Goal: Information Seeking & Learning: Find specific page/section

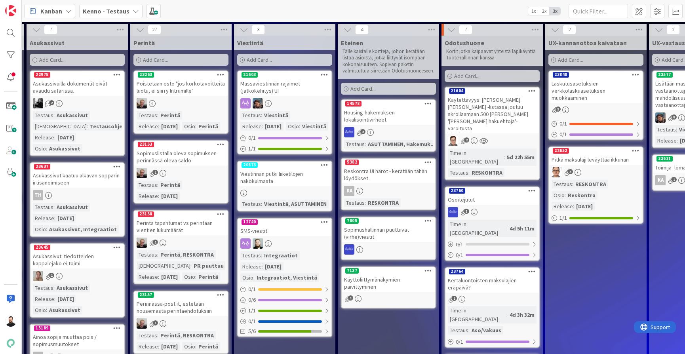
scroll to position [0, 310]
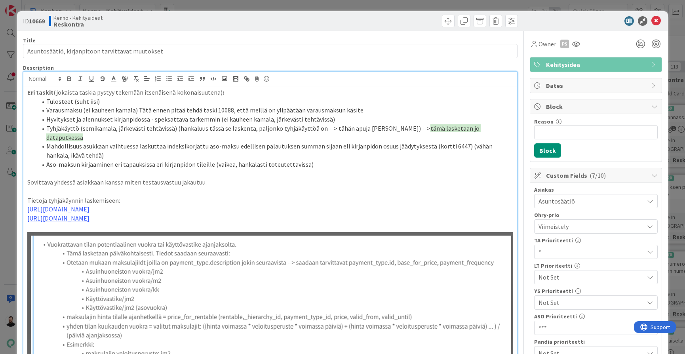
click at [16, 82] on div "ID 10669 Kenno - Kehitysideat Reskontra Title 48 / 128 Asuntosäätiö, kirjanpito…" at bounding box center [342, 177] width 685 height 354
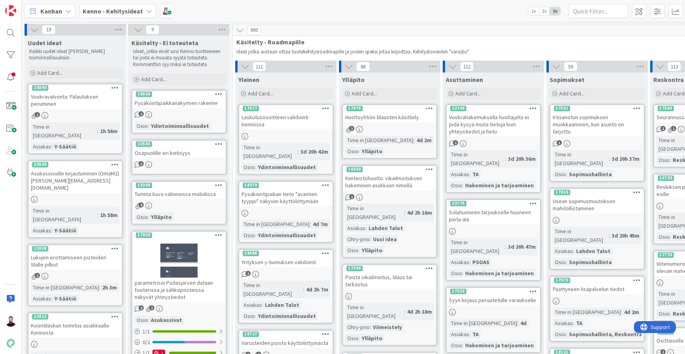
click at [116, 11] on b "Kenno - Kehitysideat" at bounding box center [113, 11] width 60 height 8
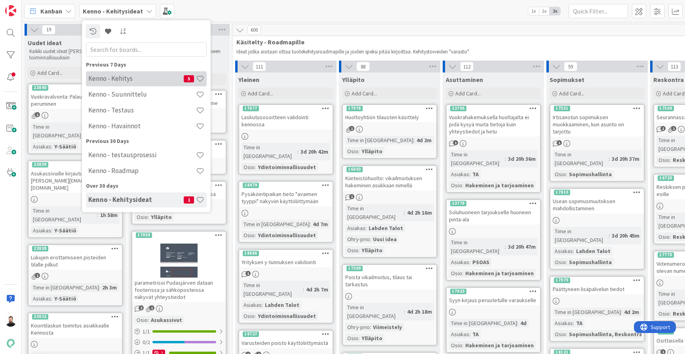
click at [144, 79] on h4 "Kenno - Kehitys" at bounding box center [135, 78] width 95 height 8
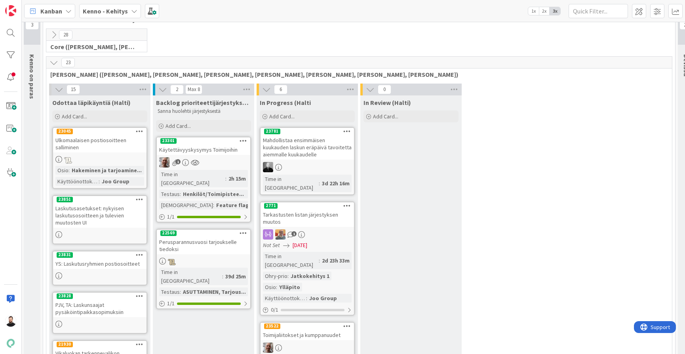
scroll to position [22, 1]
click at [10, 36] on div at bounding box center [11, 33] width 16 height 16
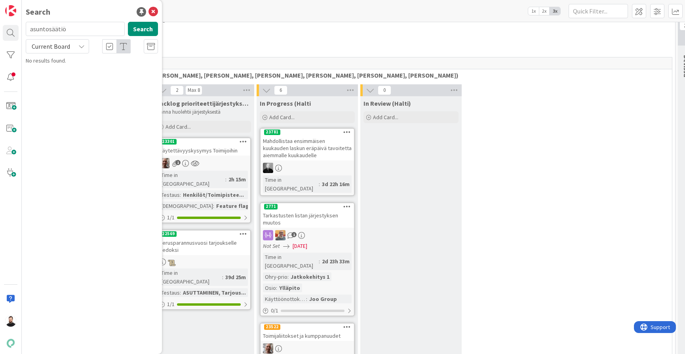
click at [105, 32] on input "asuntosäätiö" at bounding box center [75, 29] width 99 height 14
type input "luottotappio"
click at [76, 44] on div "Current Board" at bounding box center [57, 46] width 63 height 14
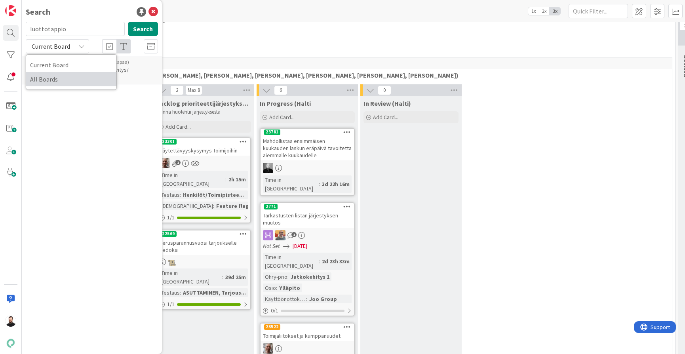
click at [59, 78] on span "All Boards" at bounding box center [71, 79] width 82 height 12
click at [146, 32] on button "Search" at bounding box center [143, 29] width 30 height 14
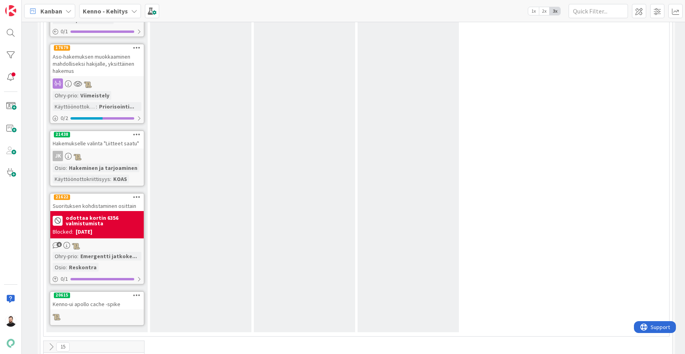
scroll to position [813, 4]
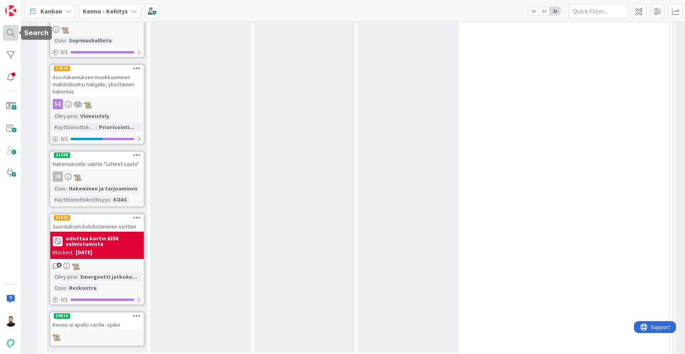
click at [12, 27] on div at bounding box center [11, 33] width 16 height 16
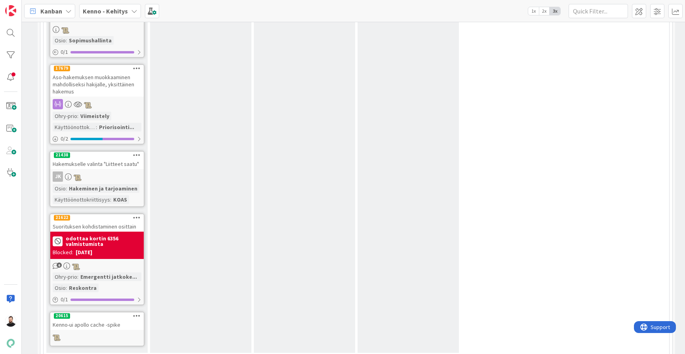
click at [123, 14] on b "Kenno - Kehitys" at bounding box center [105, 11] width 45 height 8
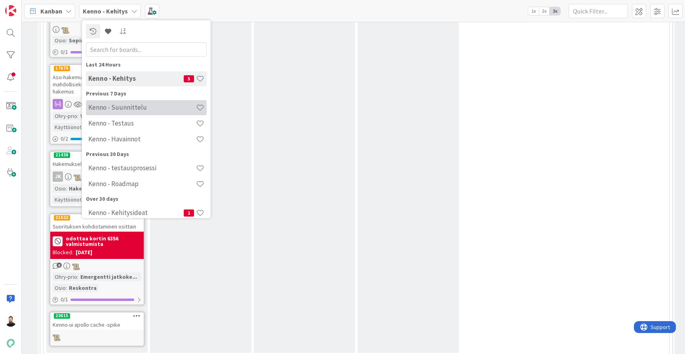
click at [158, 110] on h4 "Kenno - Suunnittelu" at bounding box center [142, 107] width 108 height 8
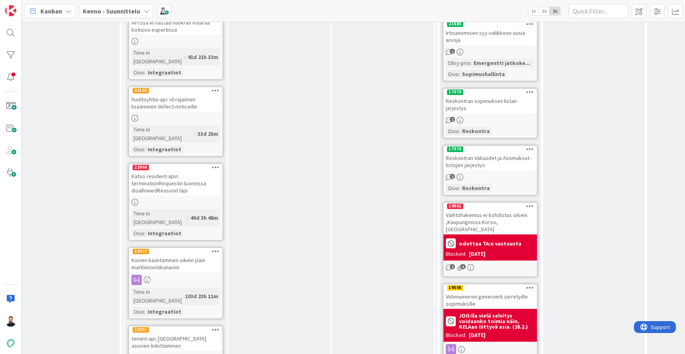
scroll to position [636, 736]
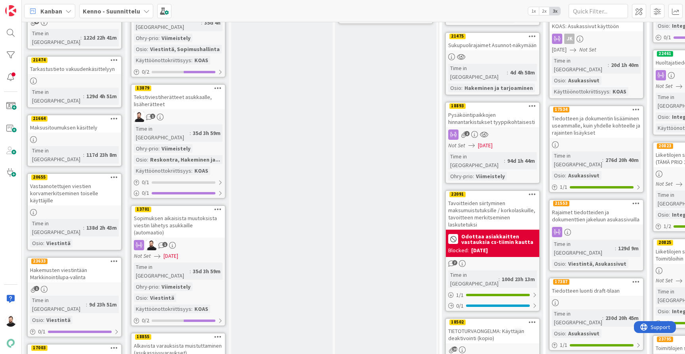
scroll to position [564, 1]
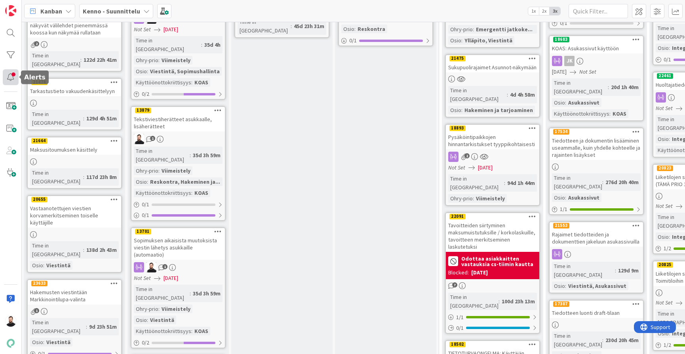
click at [10, 80] on div at bounding box center [11, 77] width 16 height 16
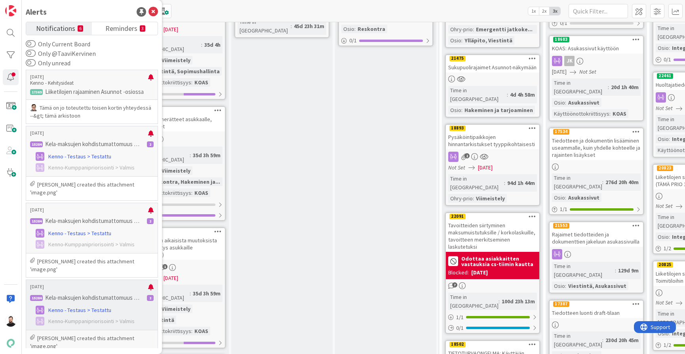
scroll to position [0, 0]
click at [126, 29] on span "Reminders" at bounding box center [121, 27] width 32 height 11
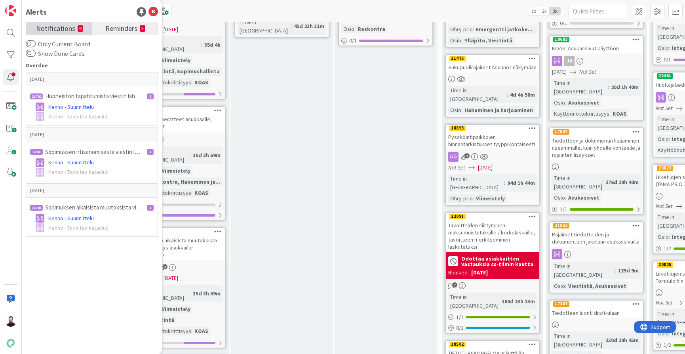
click at [62, 32] on span "Notifications" at bounding box center [55, 27] width 39 height 11
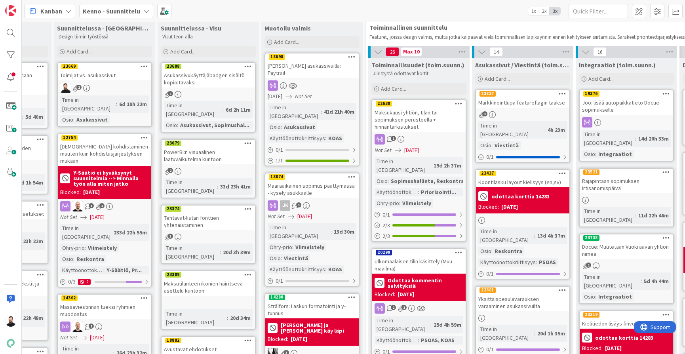
scroll to position [14, 74]
click at [120, 12] on b "Kenno - Suunnittelu" at bounding box center [111, 11] width 57 height 8
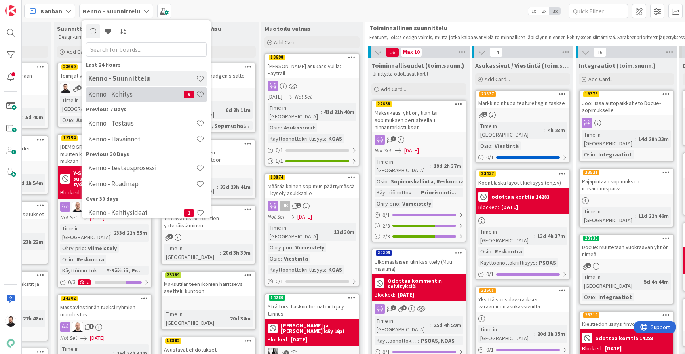
click at [128, 93] on h4 "Kenno - Kehitys" at bounding box center [135, 94] width 95 height 8
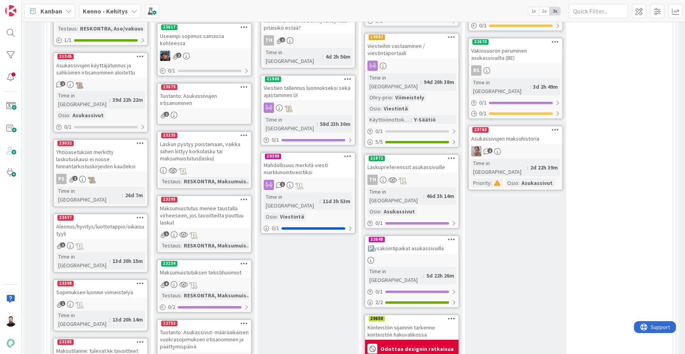
scroll to position [1937, 0]
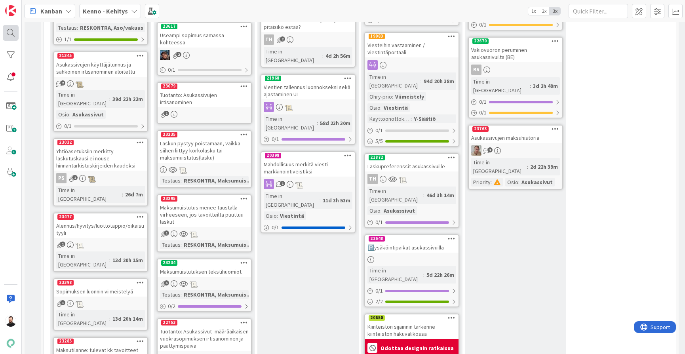
click at [14, 30] on div at bounding box center [11, 33] width 16 height 16
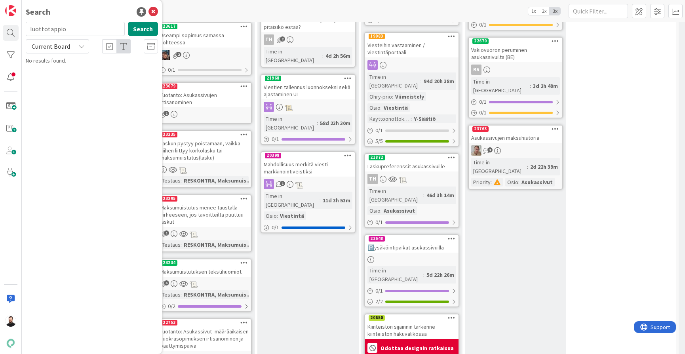
click at [86, 30] on input "luottotappio" at bounding box center [75, 29] width 99 height 14
type input "oikaisu"
click at [73, 46] on div "Current Board" at bounding box center [57, 46] width 63 height 14
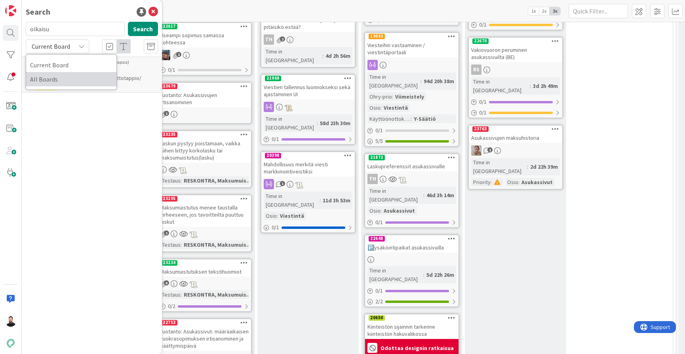
click at [63, 76] on span "All Boards" at bounding box center [71, 79] width 82 height 12
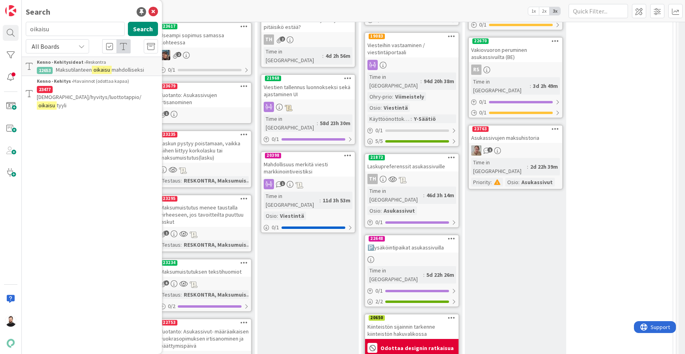
click at [107, 93] on span "[DEMOGRAPHIC_DATA]/hyvitys/luottotappio/" at bounding box center [89, 96] width 105 height 7
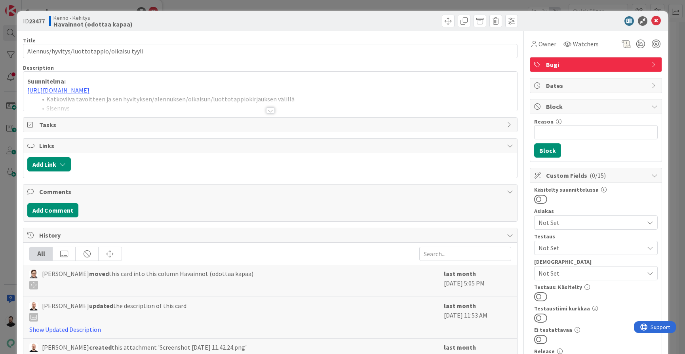
click at [270, 112] on div at bounding box center [270, 110] width 9 height 6
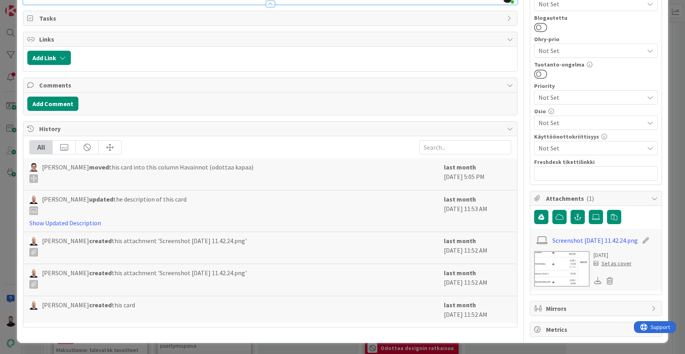
scroll to position [363, 0]
click at [88, 226] on link "Show Updated Description" at bounding box center [65, 223] width 72 height 8
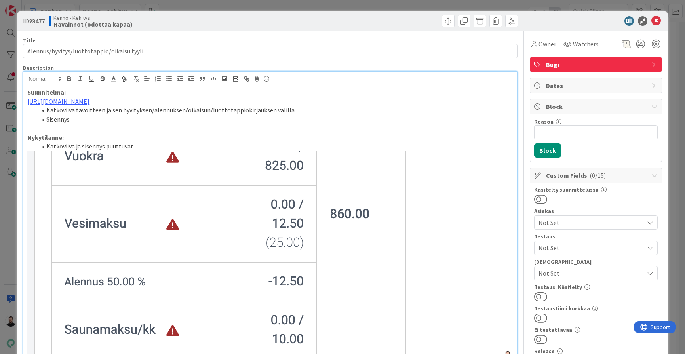
scroll to position [0, 0]
click at [658, 18] on icon at bounding box center [657, 21] width 10 height 10
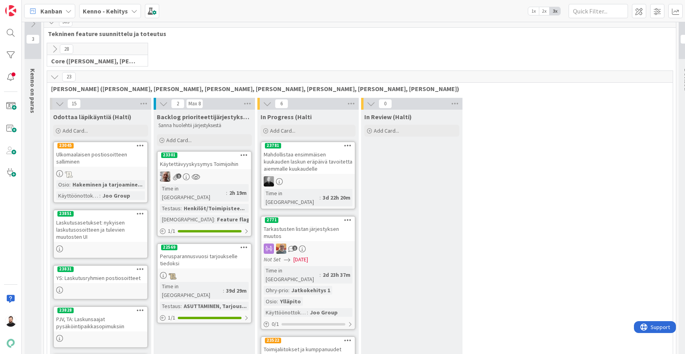
scroll to position [12, 0]
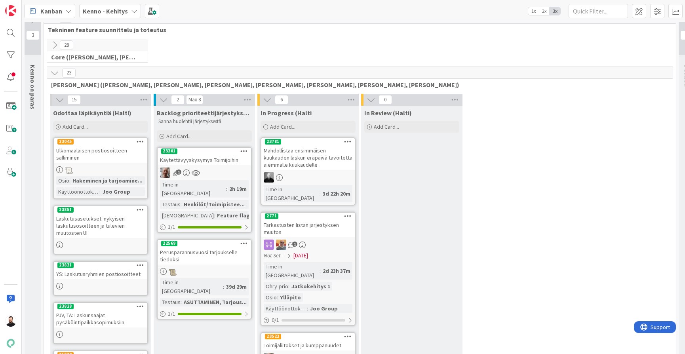
click at [221, 162] on div "Käytettävyyskysymys Toimijoihin" at bounding box center [204, 160] width 93 height 10
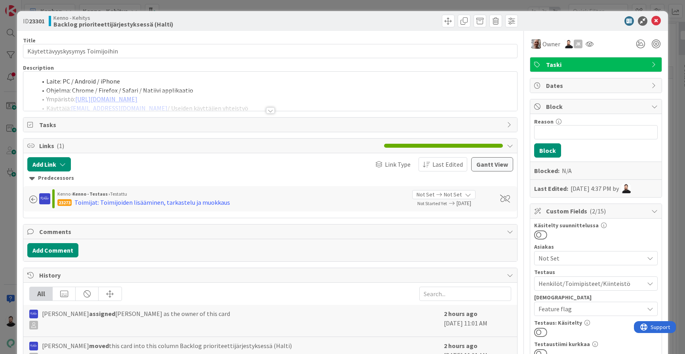
click at [272, 111] on div at bounding box center [270, 110] width 9 height 6
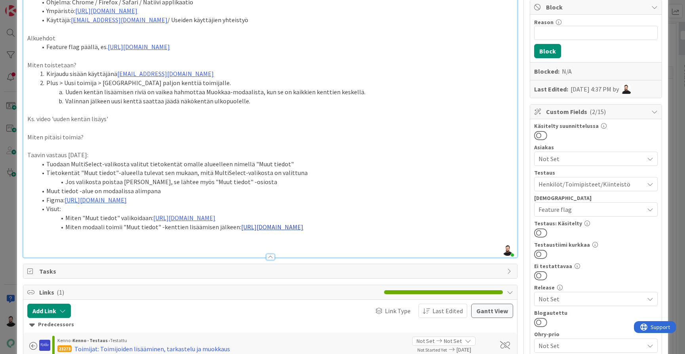
scroll to position [88, 0]
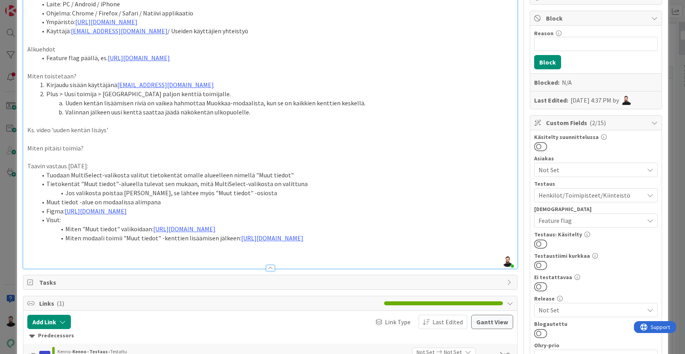
click at [13, 229] on div "ID 23301 Kenno - Kehitys Backlog prioriteettijärjestyksessä (Halti) Title 31 / …" at bounding box center [342, 177] width 685 height 354
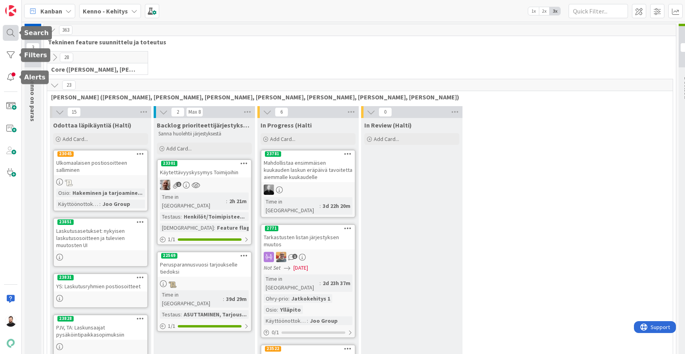
click at [13, 34] on div at bounding box center [11, 33] width 16 height 16
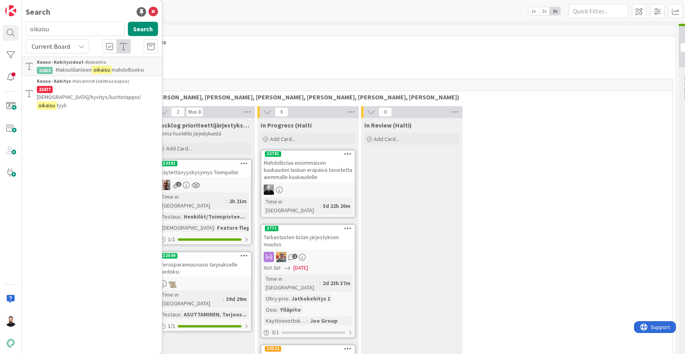
click at [70, 28] on input "oikaisu" at bounding box center [75, 29] width 99 height 14
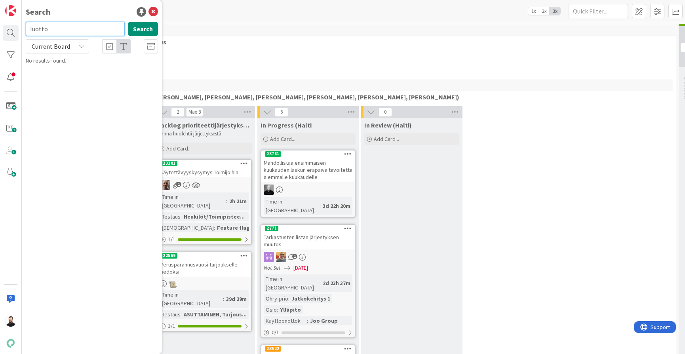
click at [65, 29] on input "luotto" at bounding box center [75, 29] width 99 height 14
click at [67, 45] on span "Current Board" at bounding box center [51, 46] width 38 height 8
click at [69, 77] on span "All Boards" at bounding box center [71, 79] width 82 height 12
click at [147, 33] on button "Search" at bounding box center [143, 29] width 30 height 14
click at [82, 27] on input "luottot" at bounding box center [75, 29] width 99 height 14
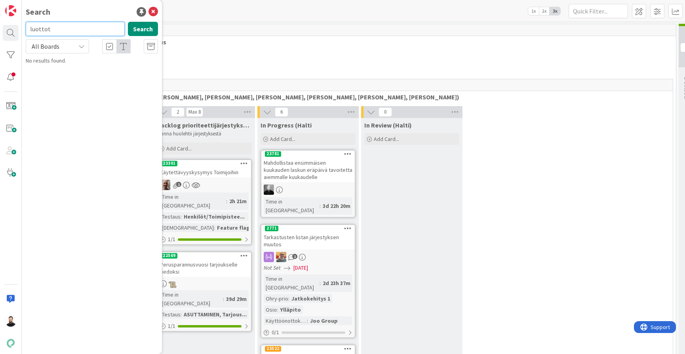
click at [82, 27] on input "luottot" at bounding box center [75, 29] width 99 height 14
click at [82, 27] on input "luottotappi" at bounding box center [75, 29] width 99 height 14
click at [82, 31] on input "luottotappio" at bounding box center [75, 29] width 99 height 14
click at [87, 34] on input "luottotappiokirjaus" at bounding box center [75, 29] width 99 height 14
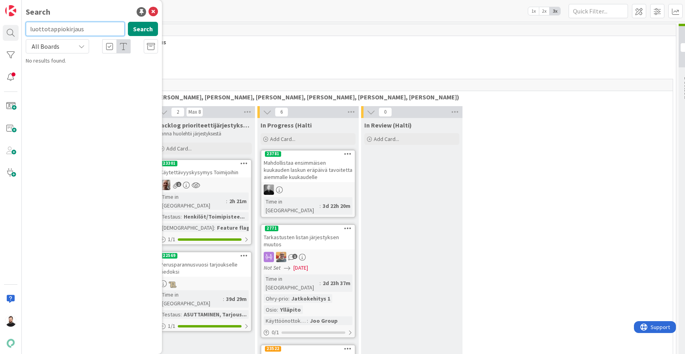
click at [87, 34] on input "luottotappiokirjaus" at bounding box center [75, 29] width 99 height 14
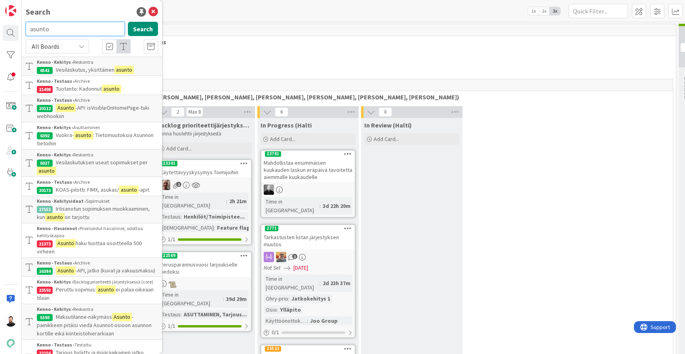
click at [90, 30] on input "asunto" at bounding box center [75, 29] width 99 height 14
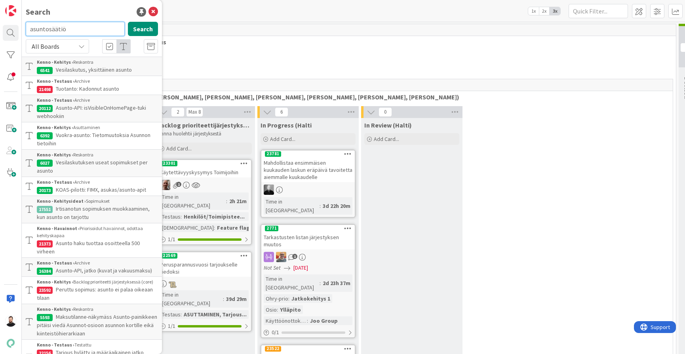
type input "asuntosäätiö"
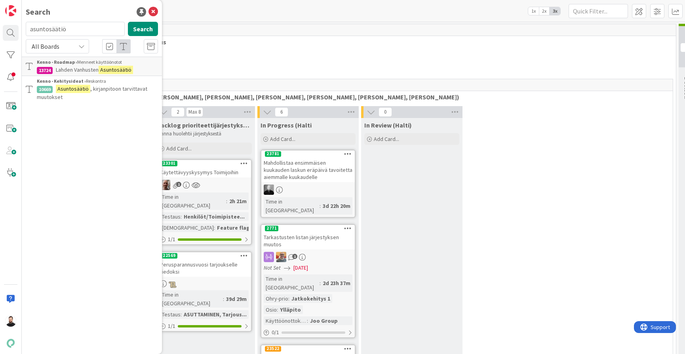
click at [108, 89] on span ", kirjanpitoon tarvittavat muutokset" at bounding box center [92, 92] width 111 height 15
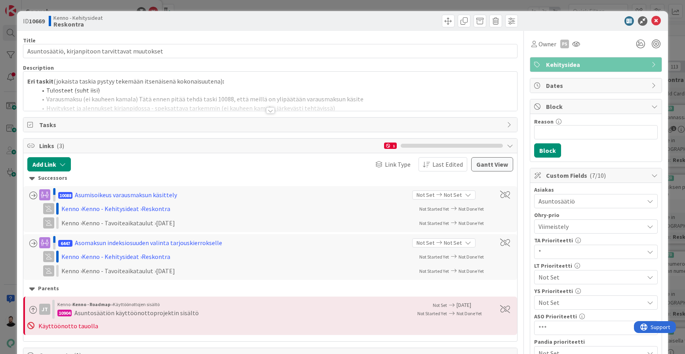
click at [269, 110] on div at bounding box center [270, 110] width 9 height 6
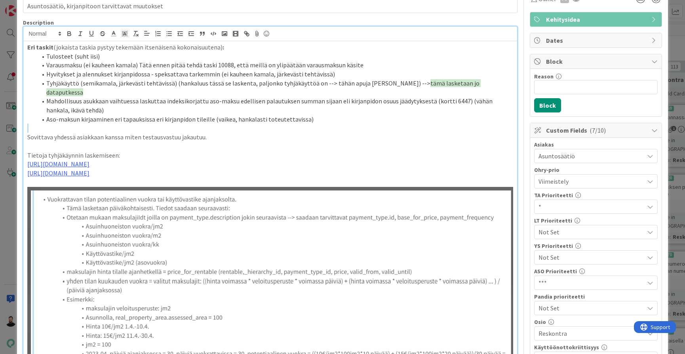
scroll to position [59, 0]
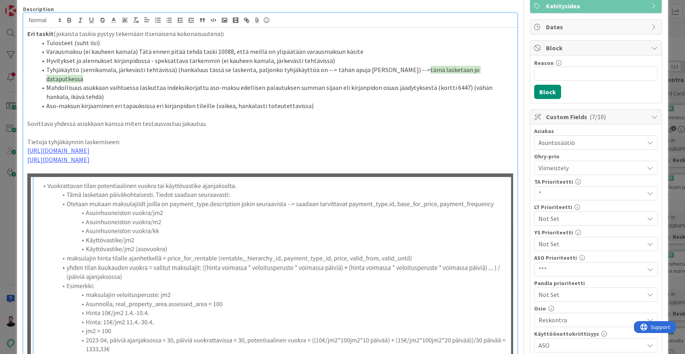
click at [290, 128] on p at bounding box center [270, 132] width 486 height 9
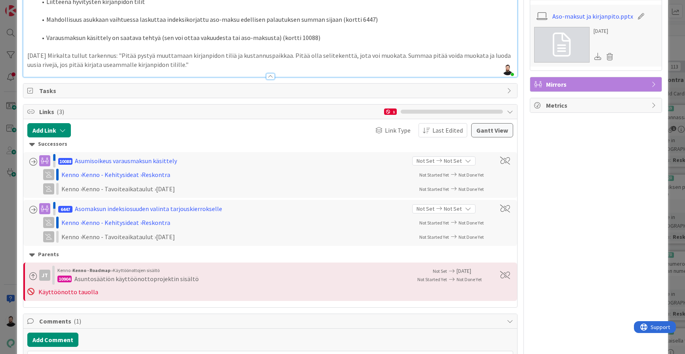
scroll to position [879, 0]
click at [100, 273] on div "Asuntosäätiön käyttöönottoprojektin sisältö" at bounding box center [136, 278] width 124 height 10
click at [61, 275] on div "10904" at bounding box center [64, 278] width 14 height 7
drag, startPoint x: 73, startPoint y: 253, endPoint x: 57, endPoint y: 253, distance: 16.2
click at [57, 265] on div "[PERSON_NAME] › Kenno - Roadmap › Käyttöönottojen sisältö 10904 Asuntosäätiön k…" at bounding box center [216, 274] width 379 height 19
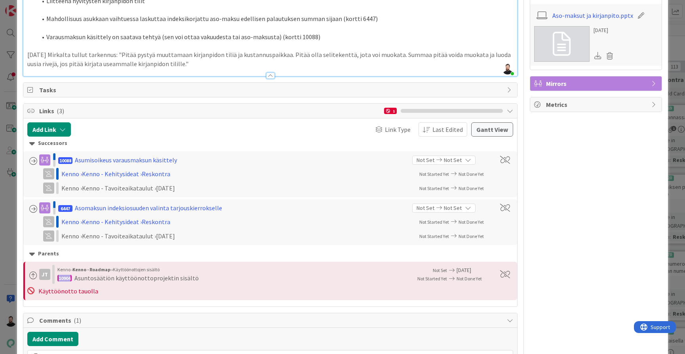
copy div "10904"
click at [9, 261] on div "ID 10669 Kenno - Kehitysideat Reskontra Title 48 / 128 Asuntosäätiö, kirjanpito…" at bounding box center [342, 177] width 685 height 354
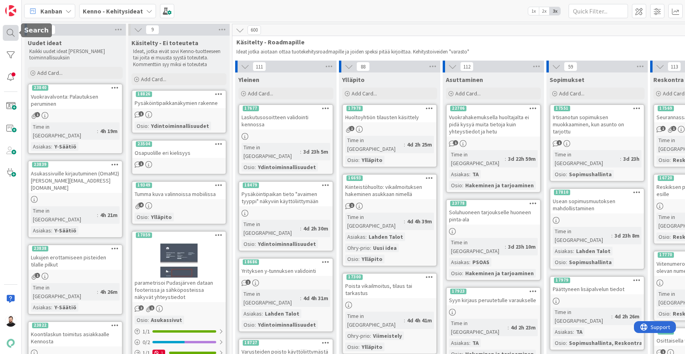
click at [11, 28] on div at bounding box center [11, 33] width 16 height 16
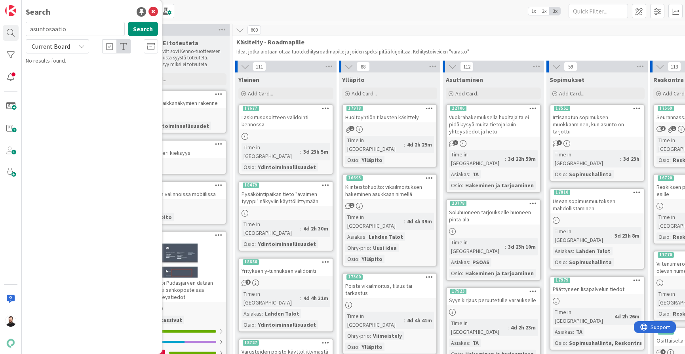
click at [88, 22] on input "asuntosäätiö" at bounding box center [75, 29] width 99 height 14
click at [84, 27] on input "asuntosäätiö" at bounding box center [75, 29] width 99 height 14
type input "10904"
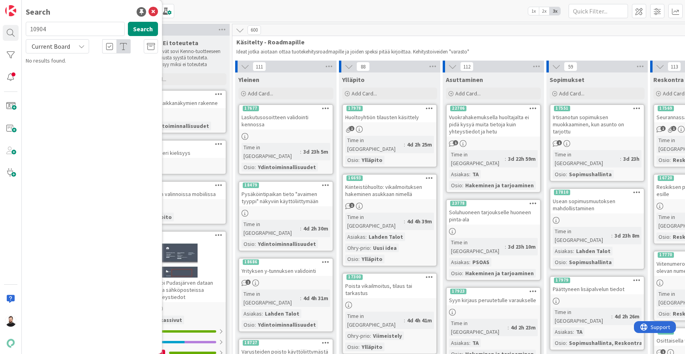
click at [72, 44] on div "Current Board" at bounding box center [57, 46] width 63 height 14
click at [68, 74] on span "All Boards" at bounding box center [71, 79] width 82 height 12
click at [116, 66] on p "Asuntosäätiön käyttöönottoprojektin sisältö" at bounding box center [97, 74] width 121 height 17
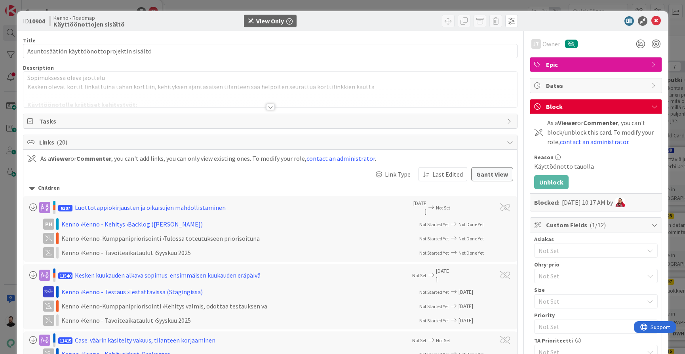
click at [270, 106] on div at bounding box center [270, 107] width 9 height 6
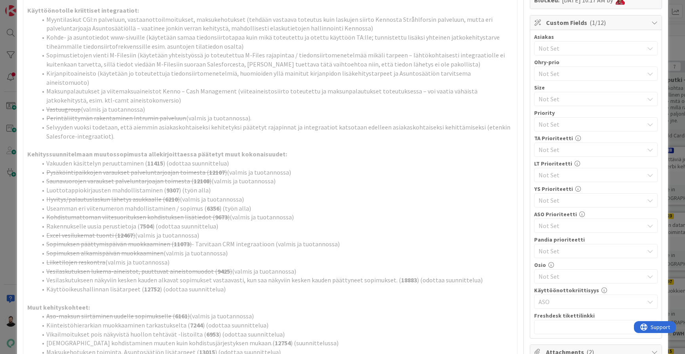
scroll to position [204, 0]
click at [171, 185] on strong "9307" at bounding box center [172, 189] width 13 height 8
copy strong "9307"
click at [8, 219] on div "ID 10904 Kenno - Roadmap Käyttöönottojen sisältö View Only Title 43 / 128 Asunt…" at bounding box center [342, 177] width 685 height 354
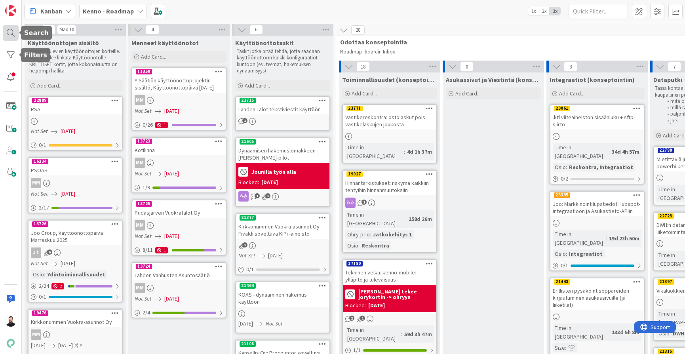
click at [9, 36] on div at bounding box center [11, 33] width 16 height 16
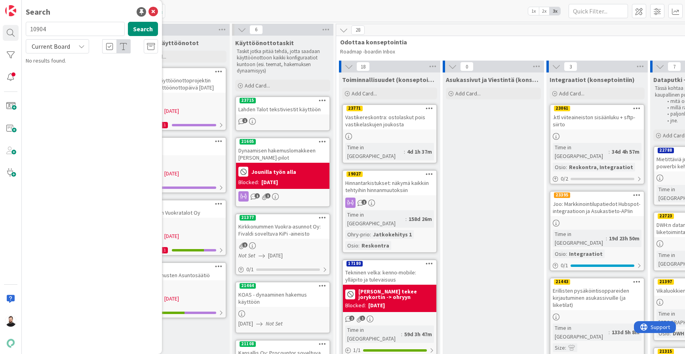
click at [93, 31] on input "10904" at bounding box center [75, 29] width 99 height 14
type input "9307"
click at [76, 47] on div "Current Board" at bounding box center [57, 46] width 63 height 14
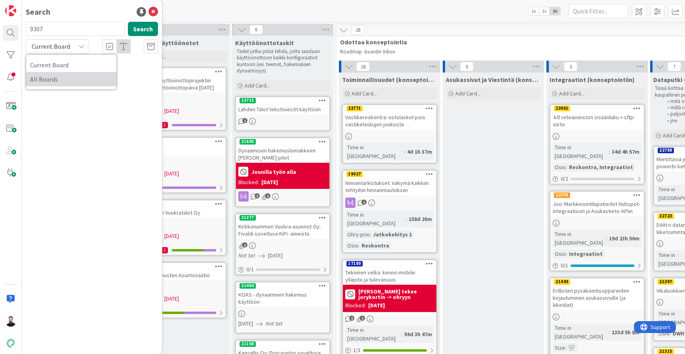
click at [61, 75] on span "All Boards" at bounding box center [71, 79] width 82 height 12
click at [125, 70] on span "Luottotappiokirjausten ja oikaisujen mahdollistaminen" at bounding box center [88, 73] width 103 height 15
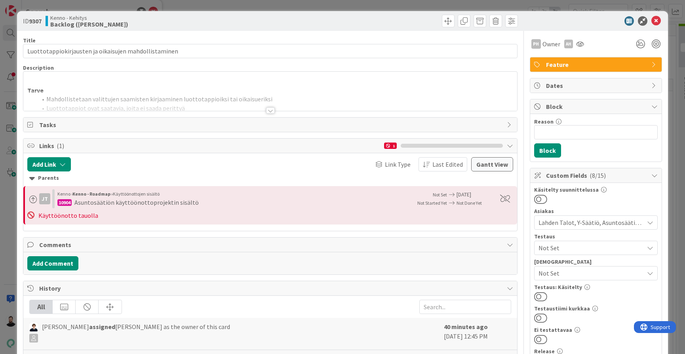
click at [270, 110] on div at bounding box center [270, 110] width 9 height 6
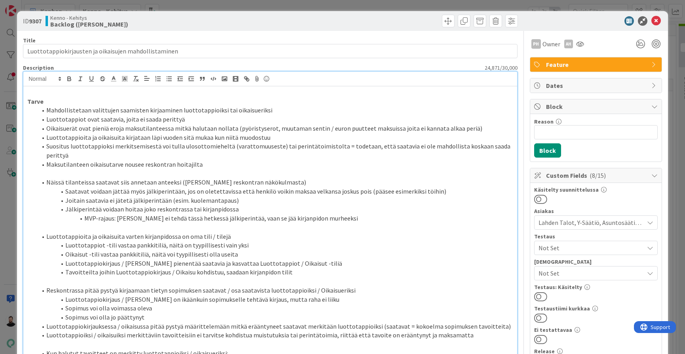
click at [13, 165] on div "ID 9307 Kenno - Kehitys Backlog (kipi) Title 53 / 128 Luottotappiokirjausten ja…" at bounding box center [342, 177] width 685 height 354
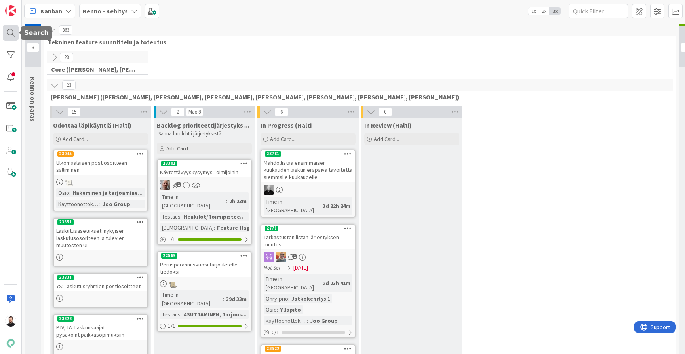
click at [9, 33] on div at bounding box center [11, 33] width 16 height 16
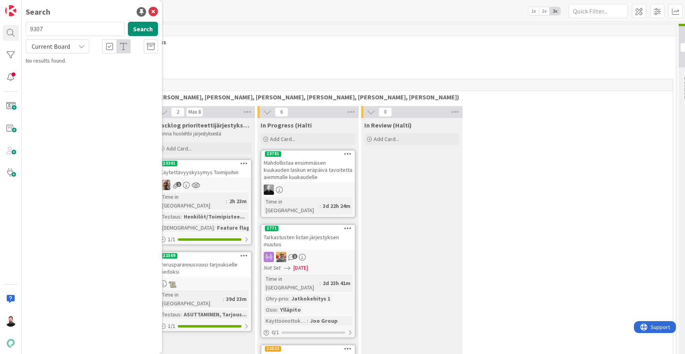
click at [79, 32] on input "9307" at bounding box center [75, 29] width 99 height 14
click at [85, 34] on input "luottotappio" at bounding box center [75, 29] width 99 height 14
click at [92, 35] on input "luottotappiokirjaus" at bounding box center [75, 29] width 99 height 14
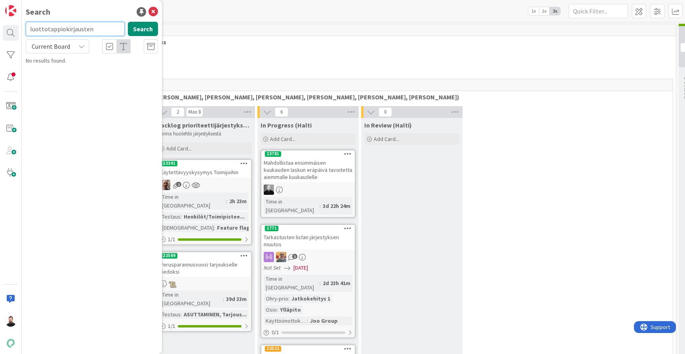
type input "luottotappiokirjausten"
click at [95, 73] on mark "Luottotappiokirjausten" at bounding box center [84, 70] width 57 height 8
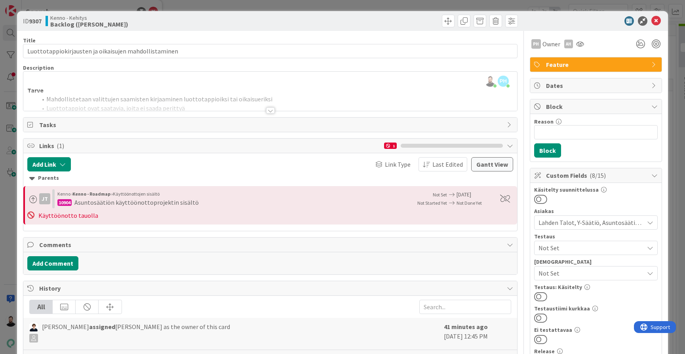
click at [6, 198] on div "ID 9307 Kenno - Kehitys Backlog (kipi) Title 53 / 128 Luottotappiokirjausten ja…" at bounding box center [342, 177] width 685 height 354
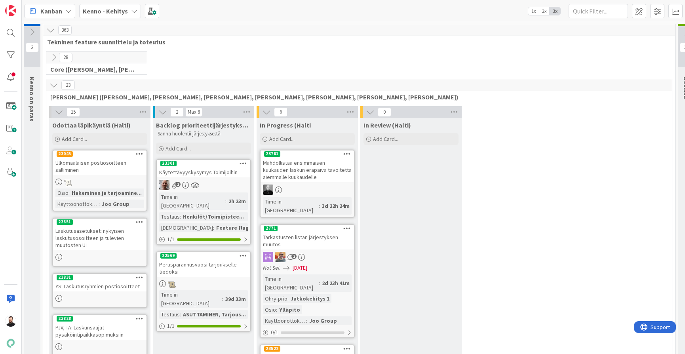
click at [31, 30] on icon at bounding box center [32, 32] width 9 height 9
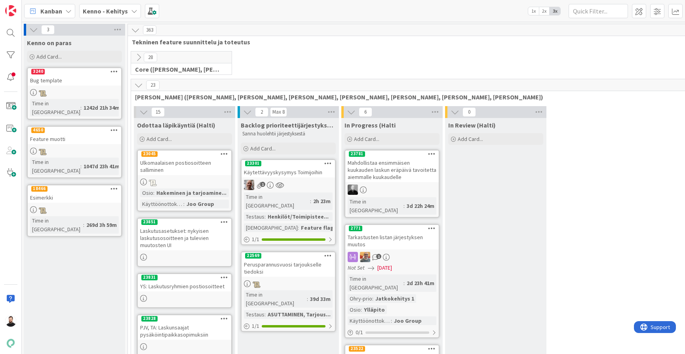
click at [33, 31] on icon at bounding box center [33, 29] width 9 height 9
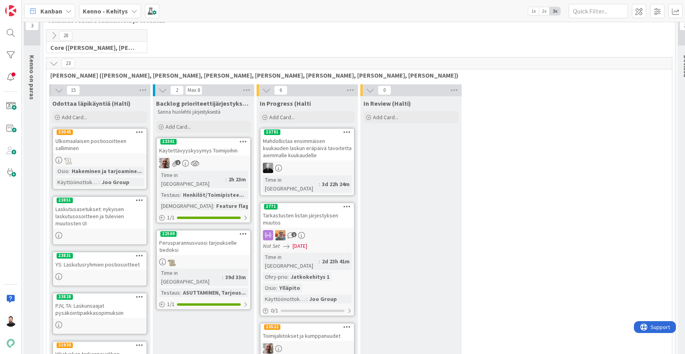
scroll to position [23, 1]
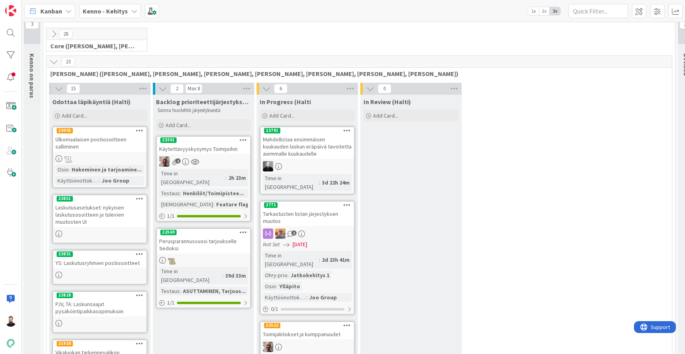
click at [53, 61] on icon at bounding box center [54, 61] width 9 height 9
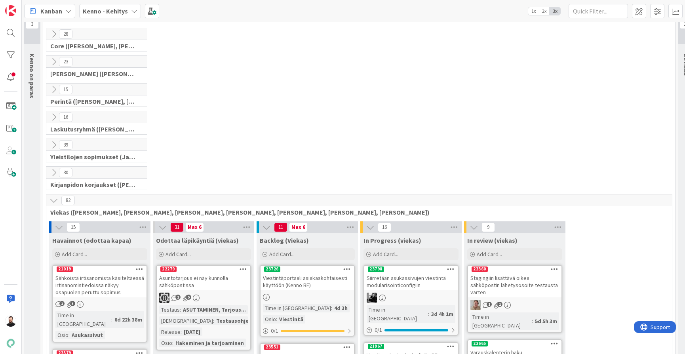
click at [50, 168] on icon at bounding box center [54, 172] width 9 height 9
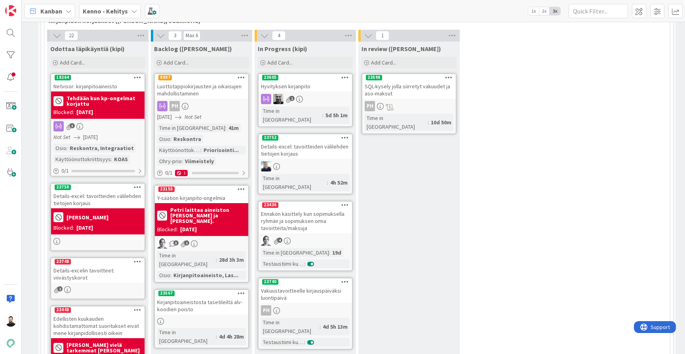
scroll to position [185, 3]
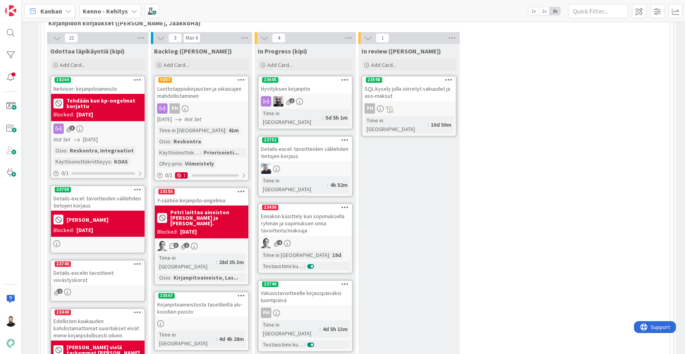
click at [214, 95] on div "Luottotappiokirjausten ja oikaisujen mahdollistaminen" at bounding box center [201, 92] width 93 height 17
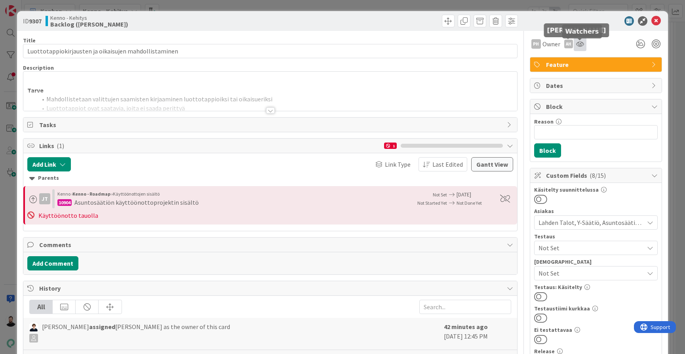
click at [583, 44] on icon at bounding box center [580, 44] width 8 height 6
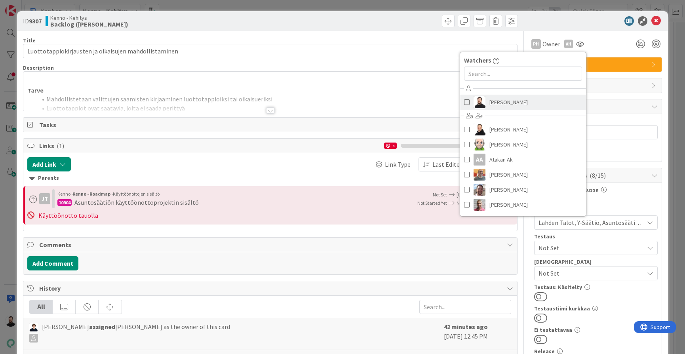
click at [527, 104] on link "[PERSON_NAME]" at bounding box center [523, 102] width 126 height 15
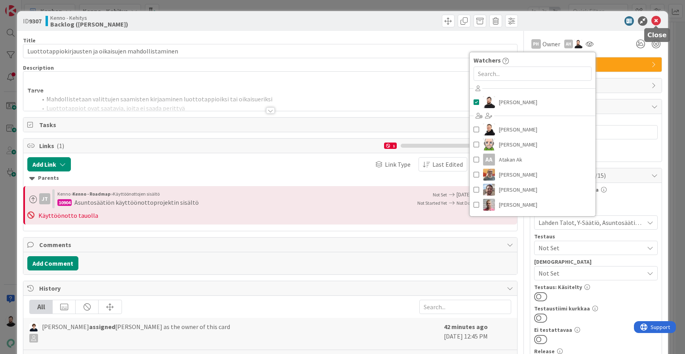
click at [657, 24] on icon at bounding box center [657, 21] width 10 height 10
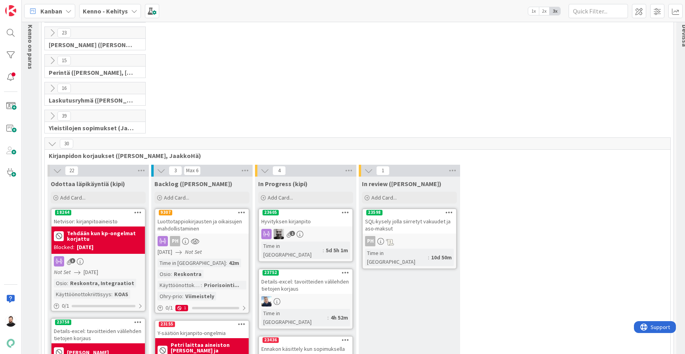
scroll to position [35, 2]
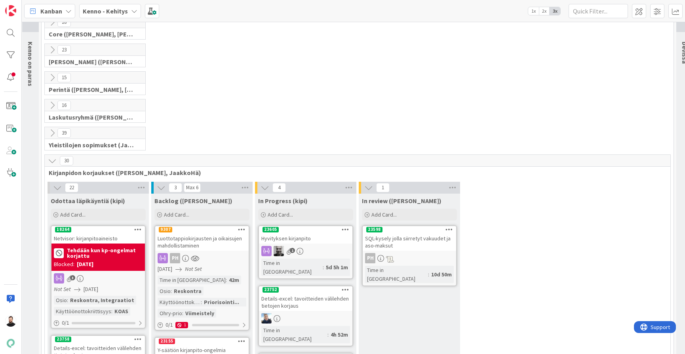
click at [53, 165] on icon at bounding box center [52, 160] width 9 height 9
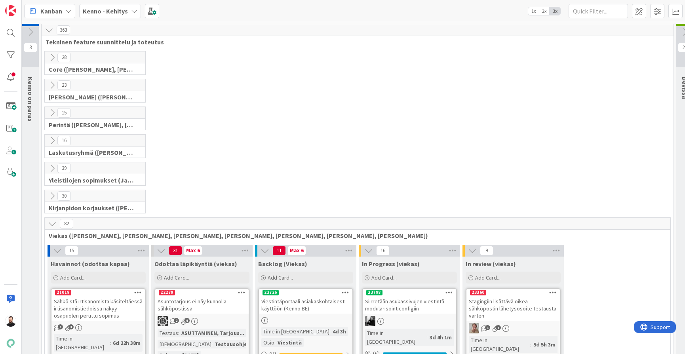
scroll to position [0, 2]
click at [69, 13] on icon at bounding box center [68, 11] width 6 height 6
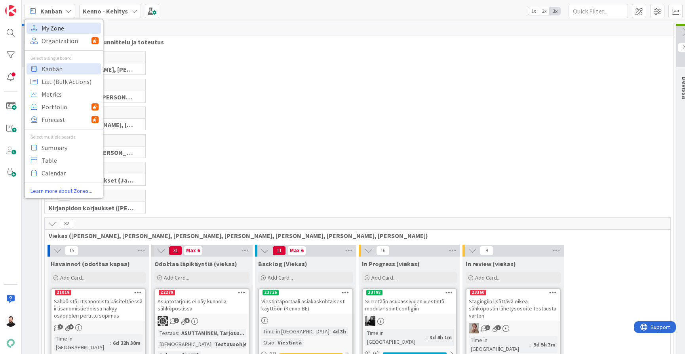
click at [62, 30] on span "My Zone" at bounding box center [70, 28] width 57 height 12
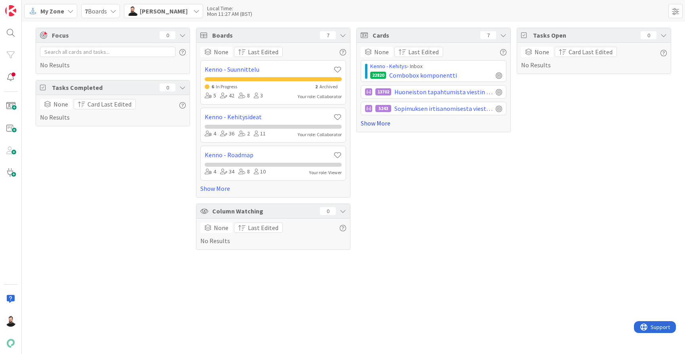
click at [374, 123] on link "Show More" at bounding box center [434, 123] width 146 height 10
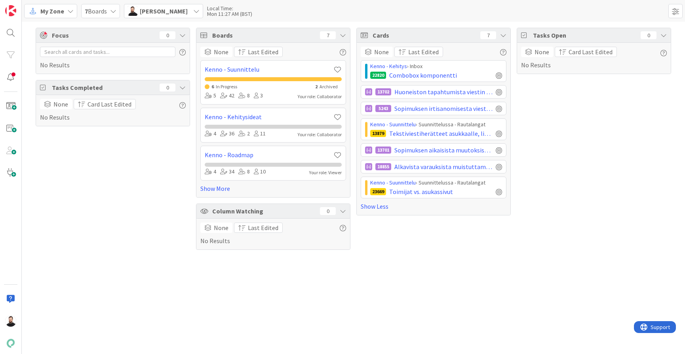
click at [234, 212] on span "Column Watching" at bounding box center [264, 211] width 104 height 10
